Goal: Task Accomplishment & Management: Manage account settings

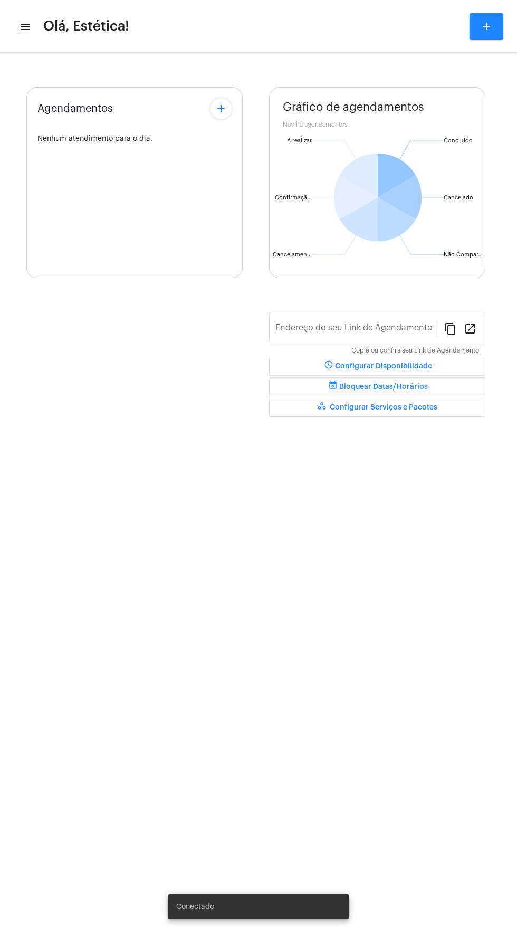
type input "[URL][DOMAIN_NAME]"
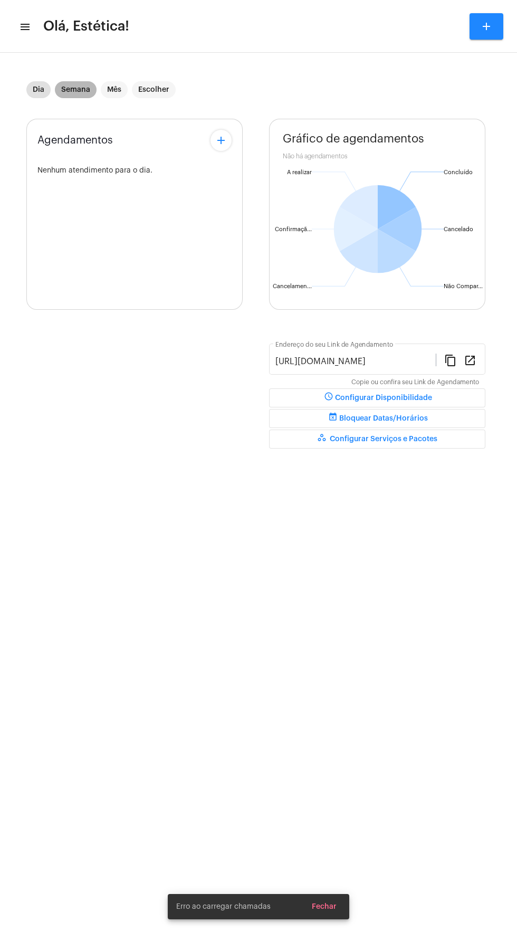
click at [83, 95] on mat-chip "Semana" at bounding box center [76, 89] width 42 height 17
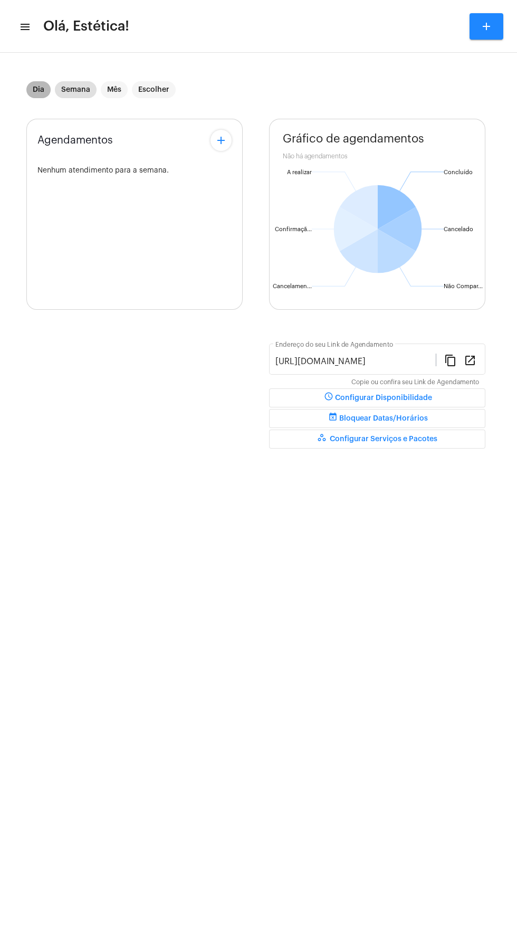
click at [38, 90] on mat-chip "Dia" at bounding box center [38, 89] width 24 height 17
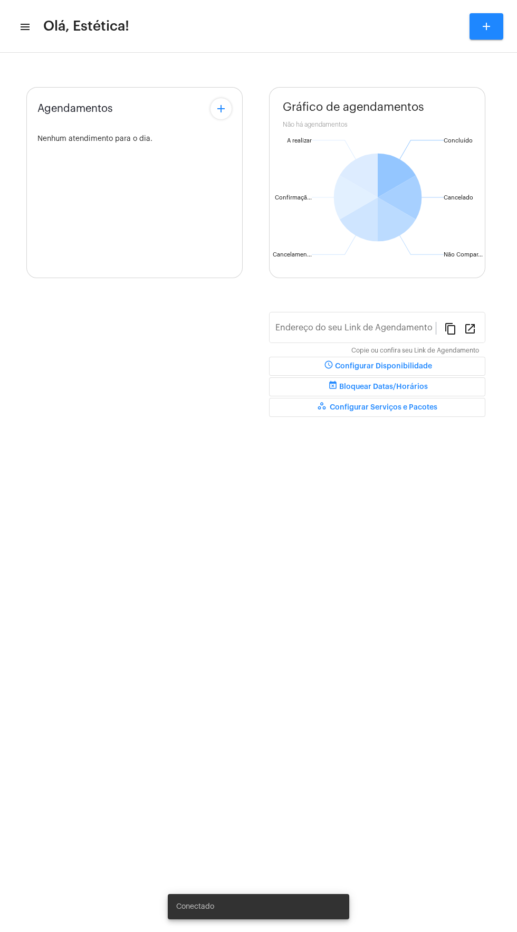
type input "[URL][DOMAIN_NAME]"
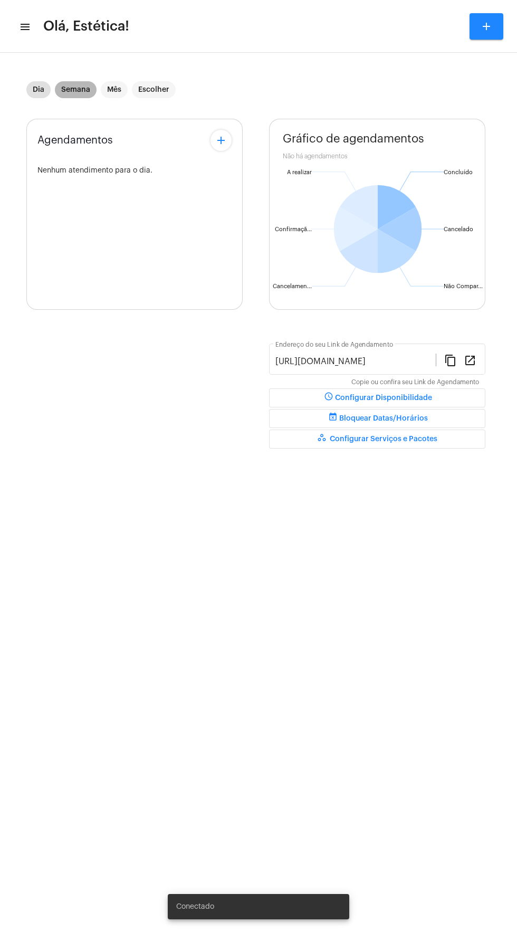
click at [78, 91] on mat-chip "Semana" at bounding box center [76, 89] width 42 height 17
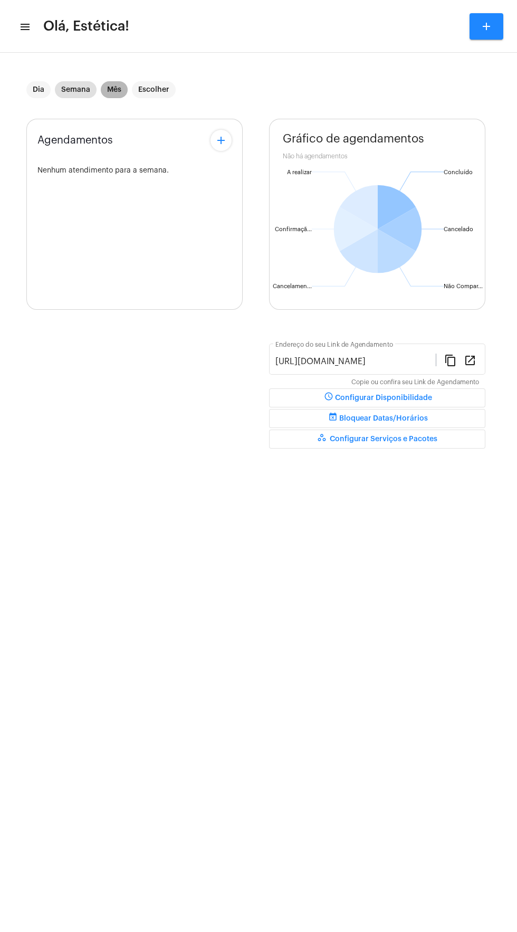
click at [120, 88] on mat-chip "Mês" at bounding box center [114, 89] width 27 height 17
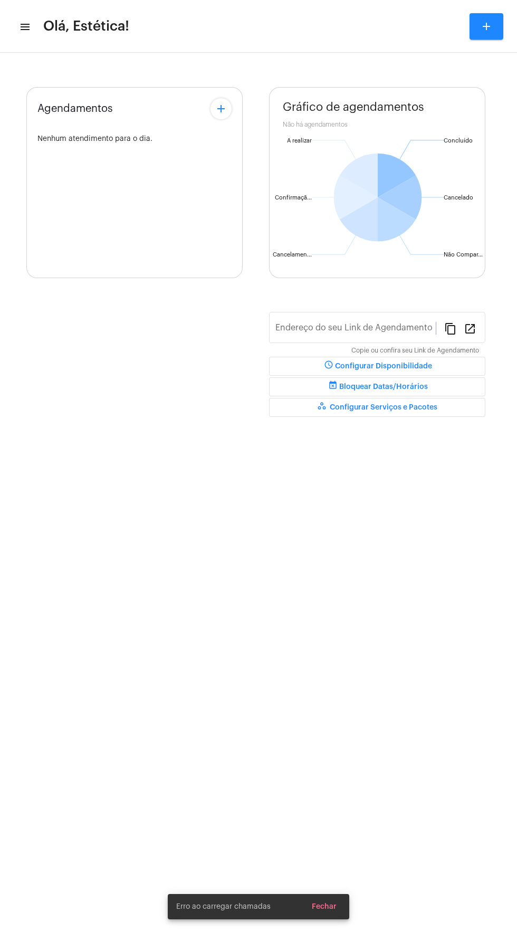
type input "[URL][DOMAIN_NAME]"
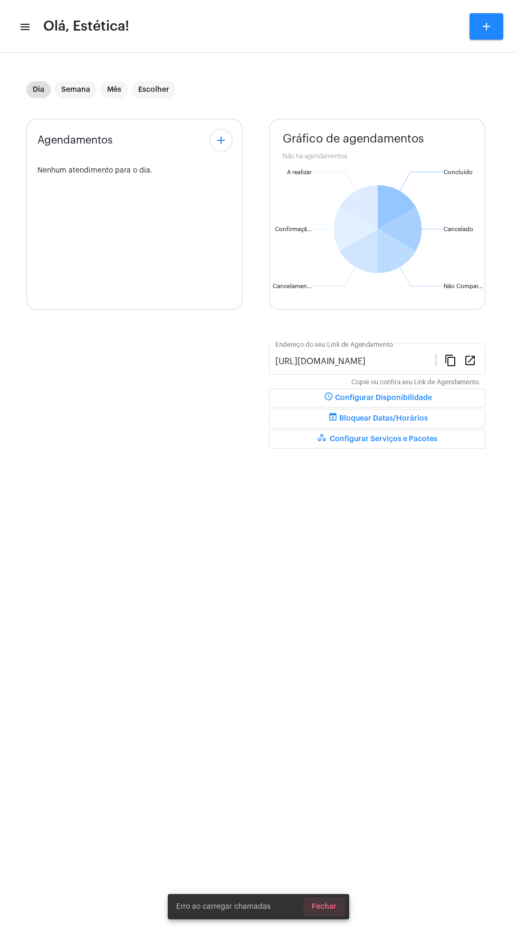
click at [325, 908] on span "Fechar" at bounding box center [324, 906] width 25 height 7
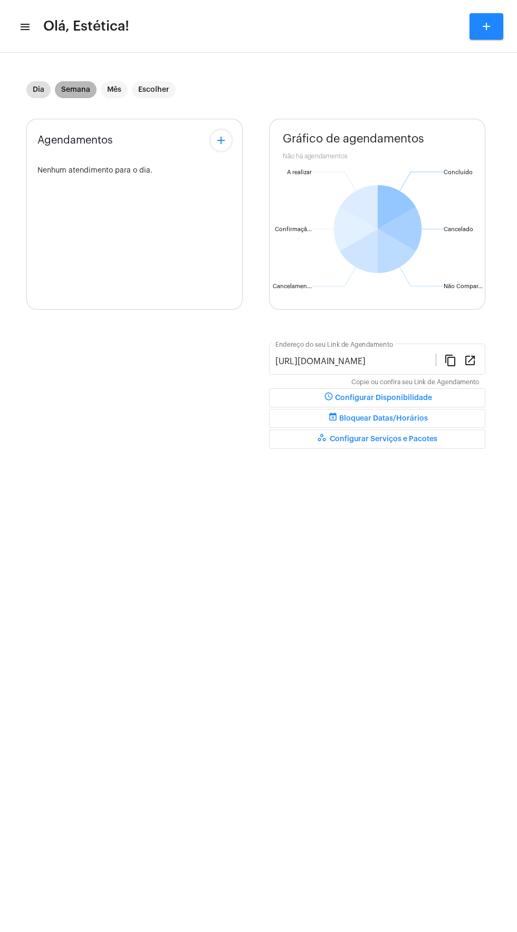
click at [67, 93] on mat-chip "Semana" at bounding box center [76, 89] width 42 height 17
click at [114, 90] on mat-chip "Mês" at bounding box center [114, 89] width 27 height 17
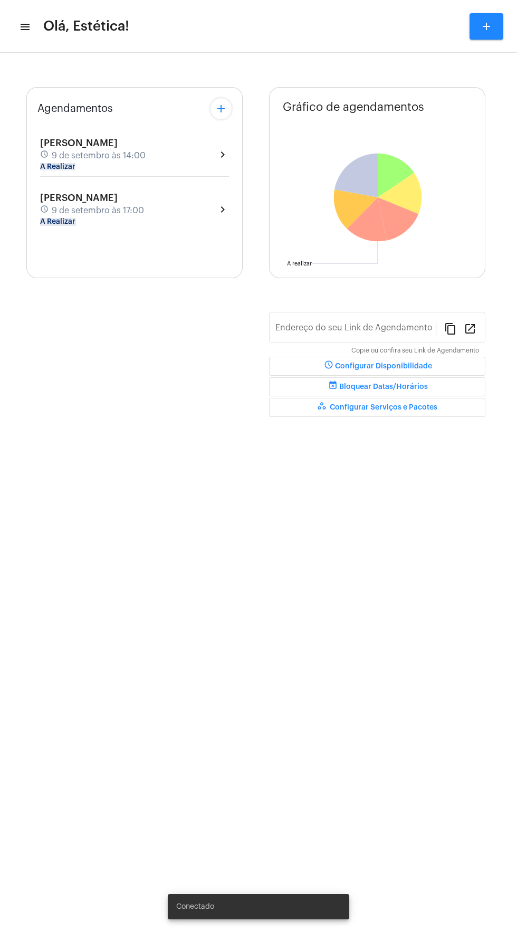
type input "[URL][DOMAIN_NAME]"
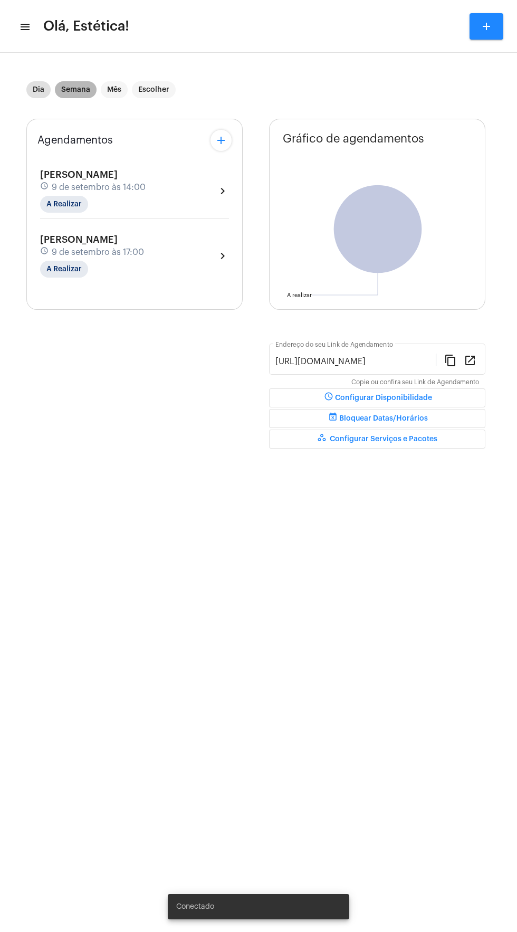
click at [78, 96] on mat-chip "Semana" at bounding box center [76, 89] width 42 height 17
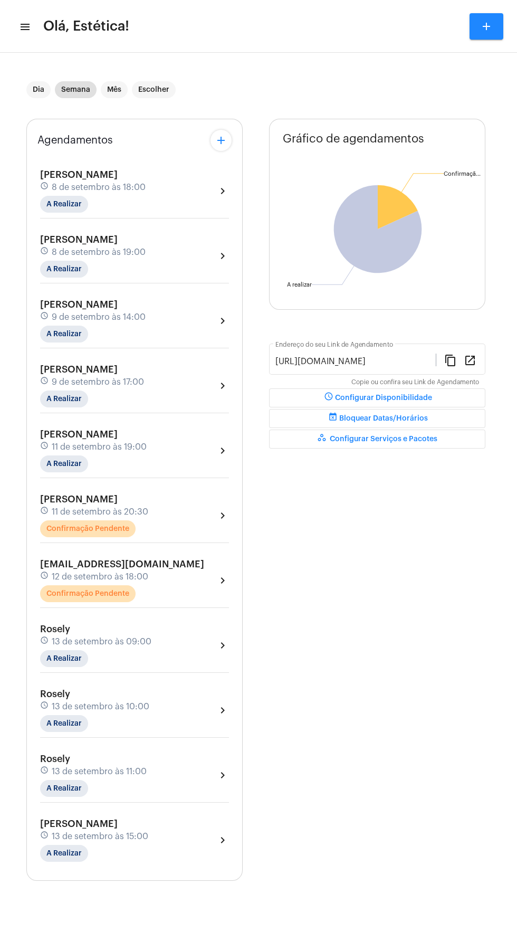
click at [197, 513] on div "Mariane Magalhães schedule 11 de setembro às 20:30 Confirmação Pendente chevron…" at bounding box center [134, 515] width 189 height 43
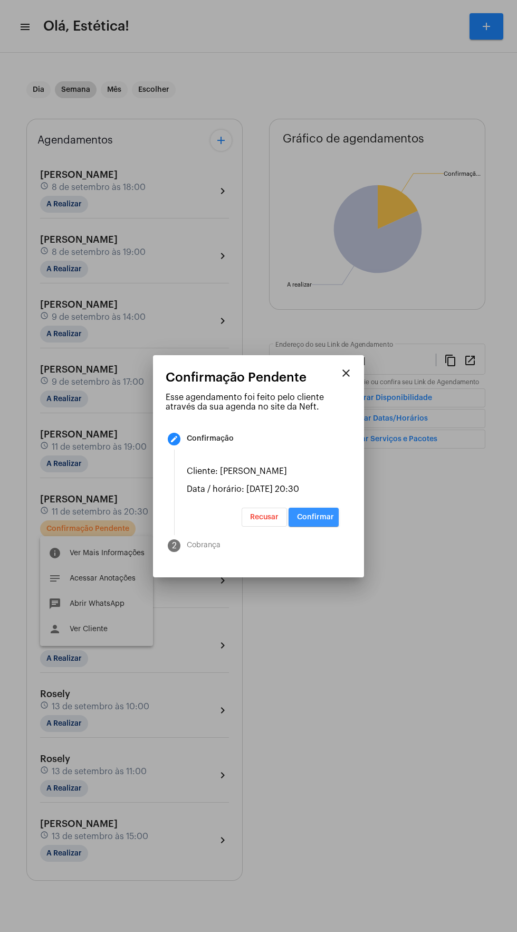
click at [332, 521] on span "Confirmar" at bounding box center [315, 517] width 37 height 7
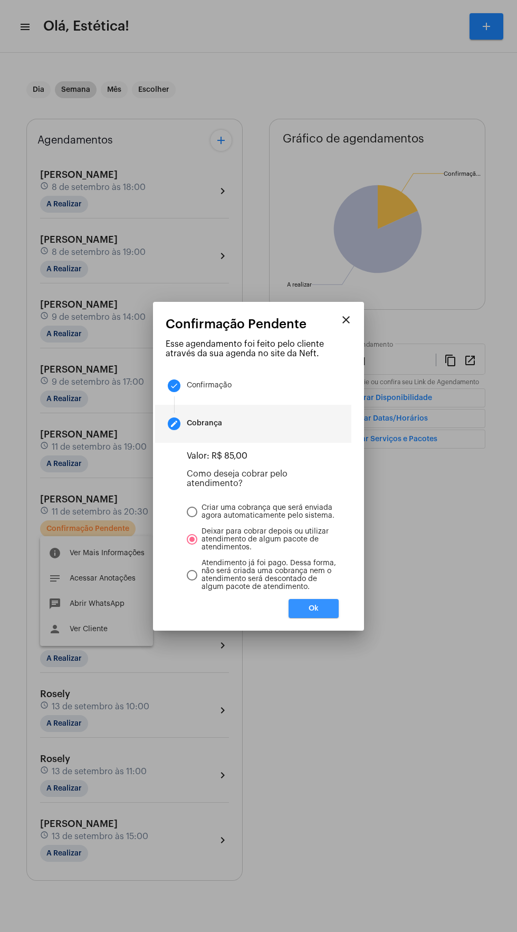
click at [335, 612] on button "Ok" at bounding box center [314, 608] width 50 height 19
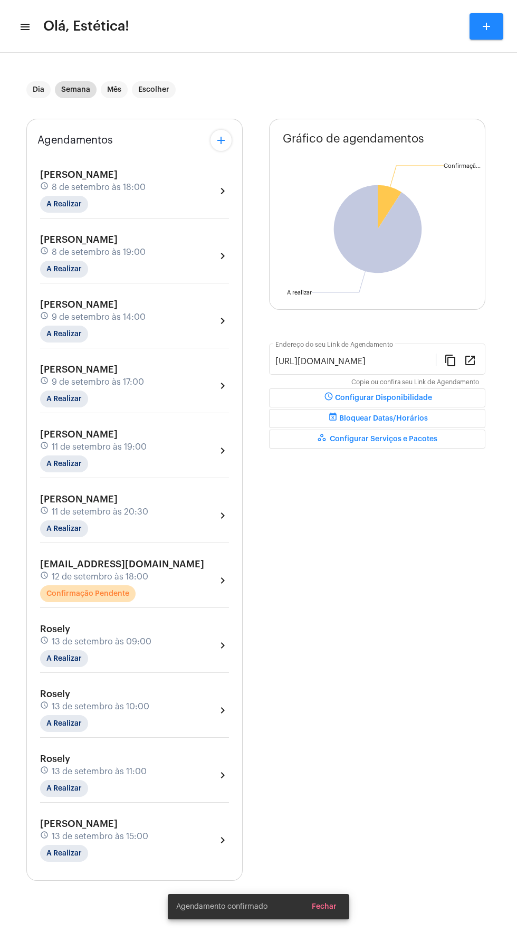
click at [195, 595] on div "aline2014v@gmail.com schedule 12 de setembro às 18:00 Confirmação Pendente chev…" at bounding box center [134, 580] width 189 height 43
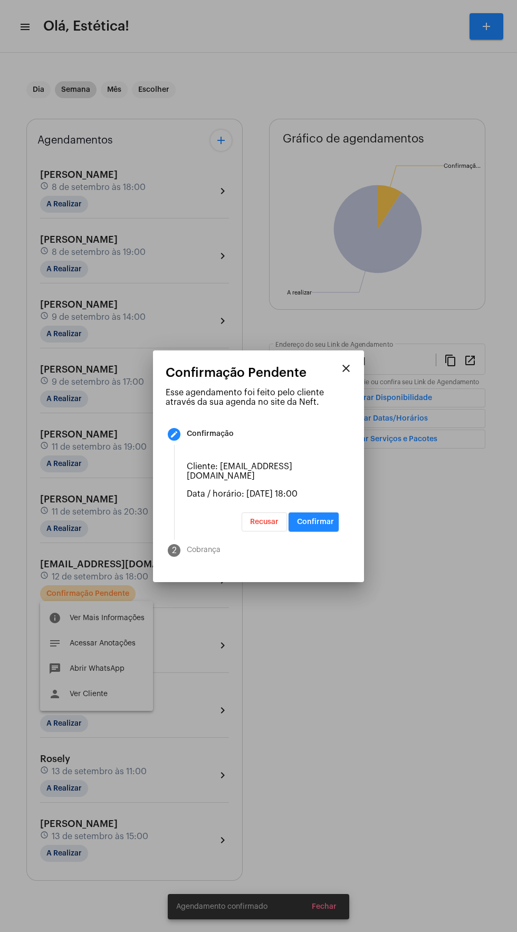
click at [327, 544] on mat-step-header "2 Cobrança" at bounding box center [253, 551] width 196 height 38
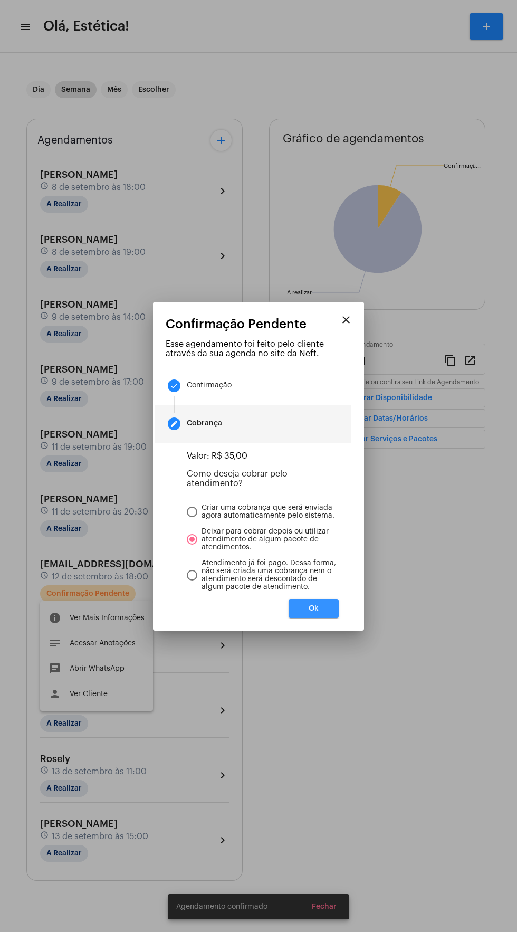
click at [334, 618] on button "Ok" at bounding box center [314, 608] width 50 height 19
